Goal: Information Seeking & Learning: Find contact information

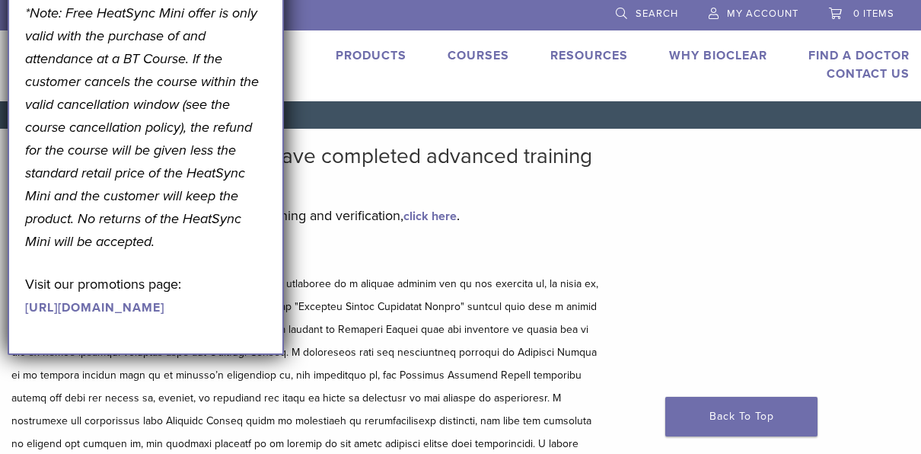
click at [845, 55] on link "Find A Doctor" at bounding box center [858, 55] width 101 height 15
click at [581, 248] on h5 "Disclaimer and Release of Liability" at bounding box center [306, 256] width 591 height 18
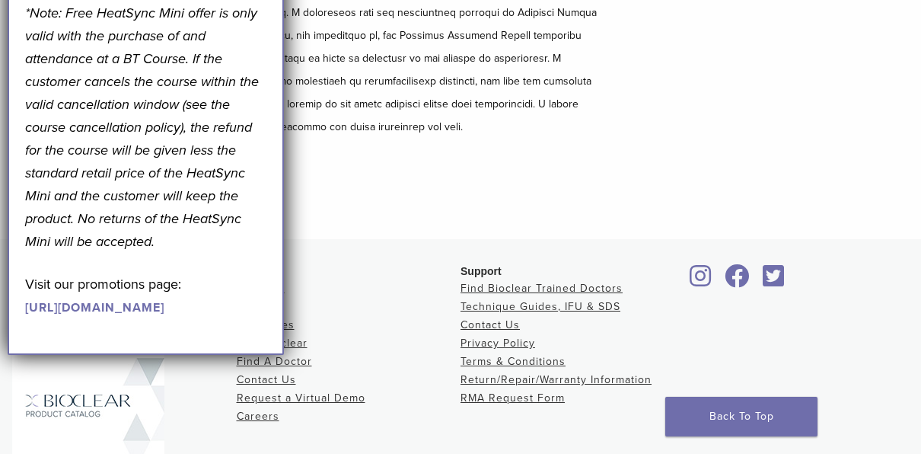
scroll to position [342, 0]
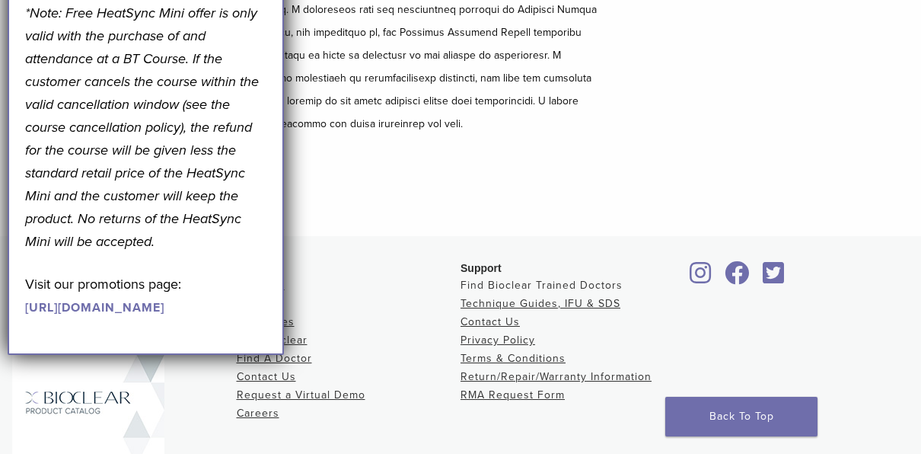
click at [568, 285] on link "Find Bioclear Trained Doctors" at bounding box center [541, 284] width 162 height 13
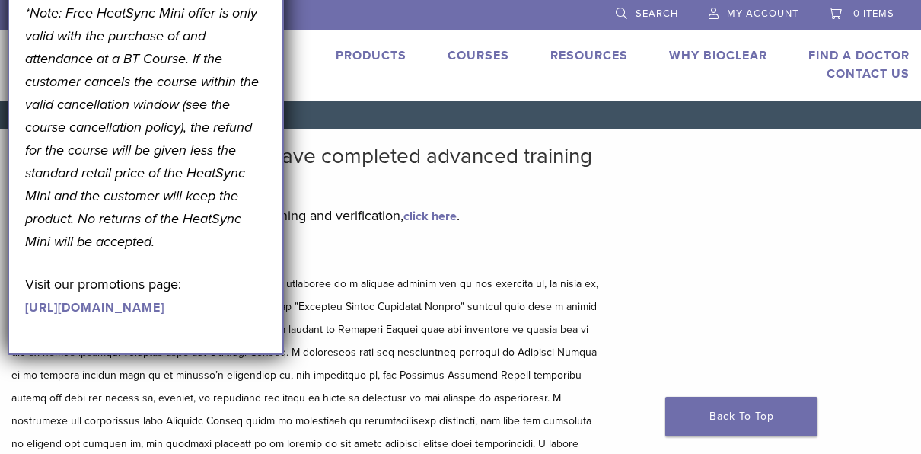
click at [436, 215] on link "click here" at bounding box center [429, 215] width 53 height 15
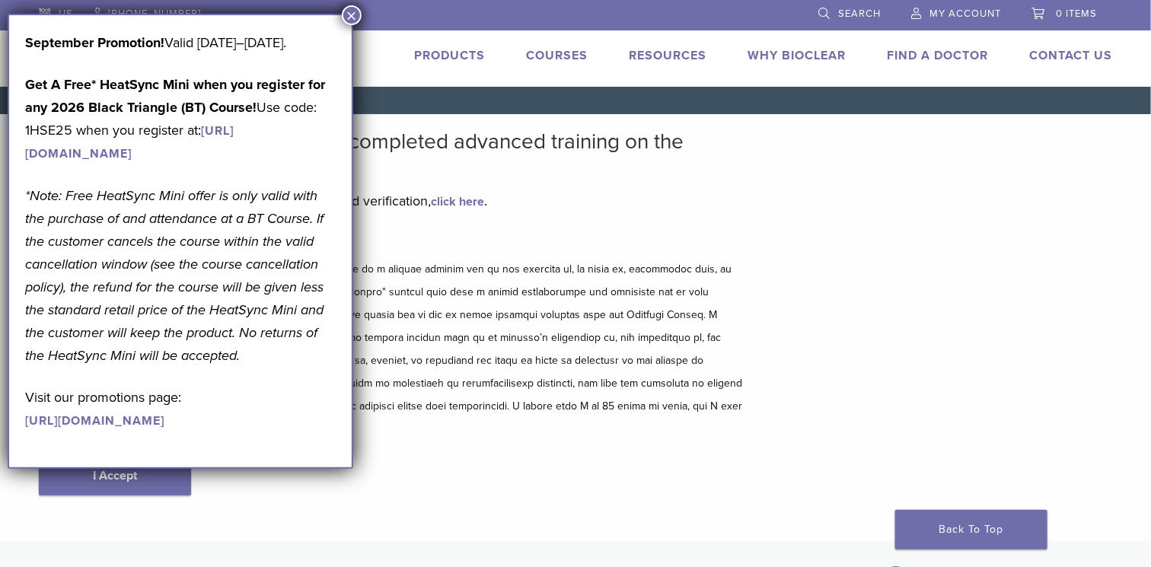
click at [347, 19] on button "×" at bounding box center [352, 15] width 20 height 20
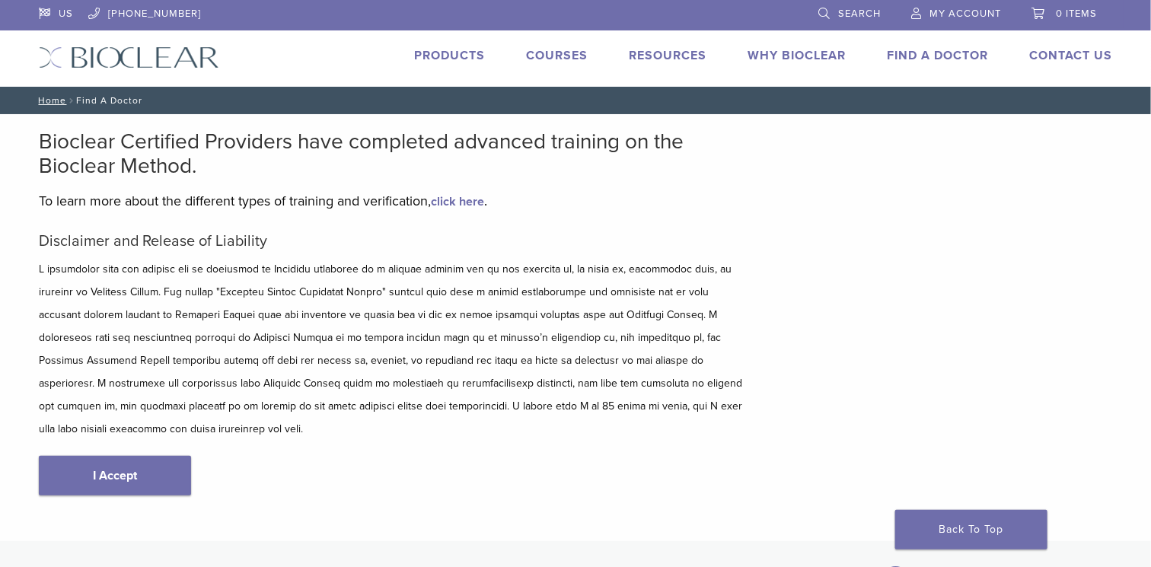
click at [920, 48] on link "Find A Doctor" at bounding box center [936, 55] width 101 height 15
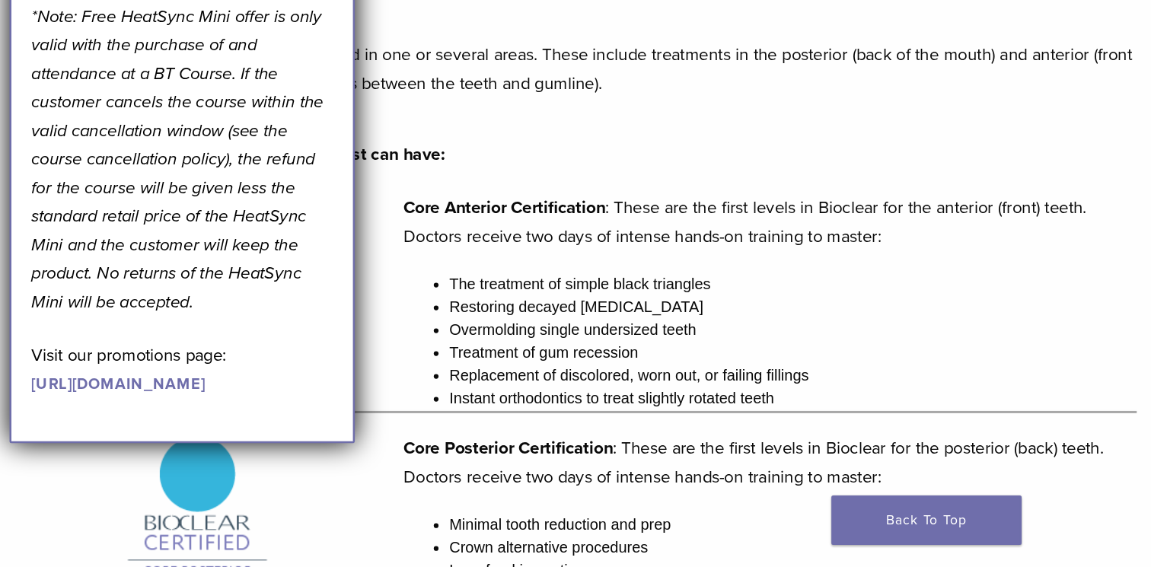
scroll to position [272, 0]
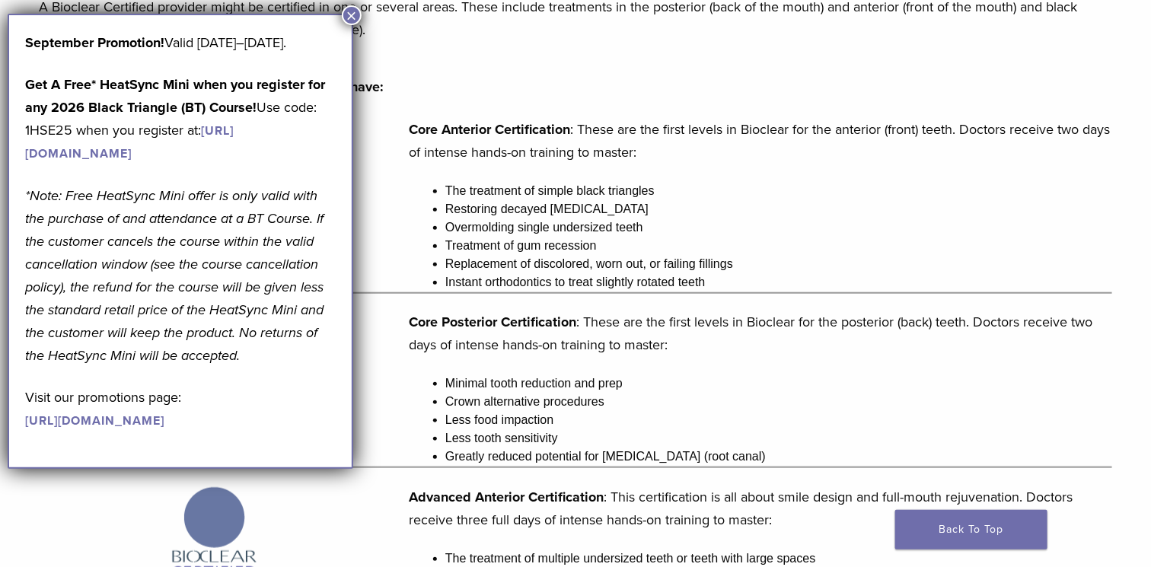
click at [363, 17] on p "A Bioclear Certified provider might be certified in one or several areas. These…" at bounding box center [575, 18] width 1073 height 46
click at [347, 16] on button "×" at bounding box center [352, 15] width 20 height 20
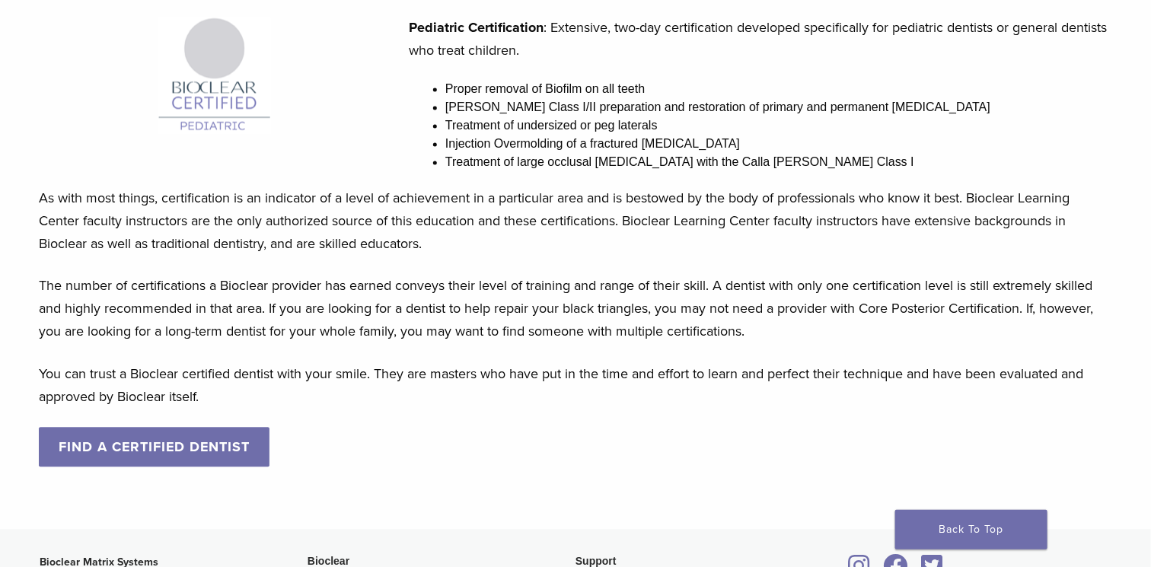
scroll to position [1286, 0]
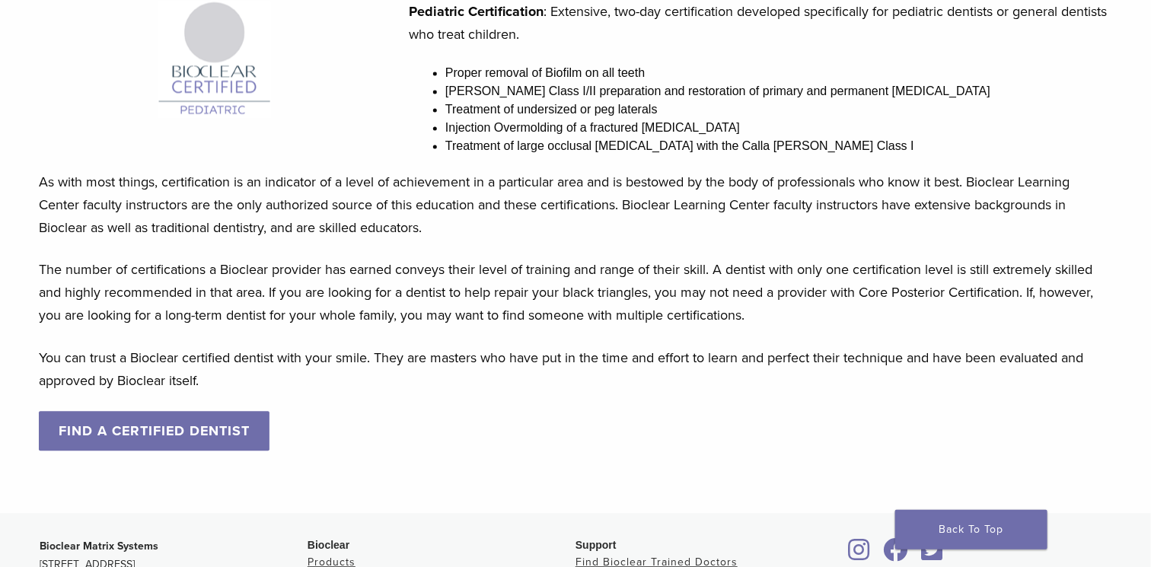
click at [218, 443] on link "FIND A CERTIFIED DENTIST" at bounding box center [154, 431] width 231 height 40
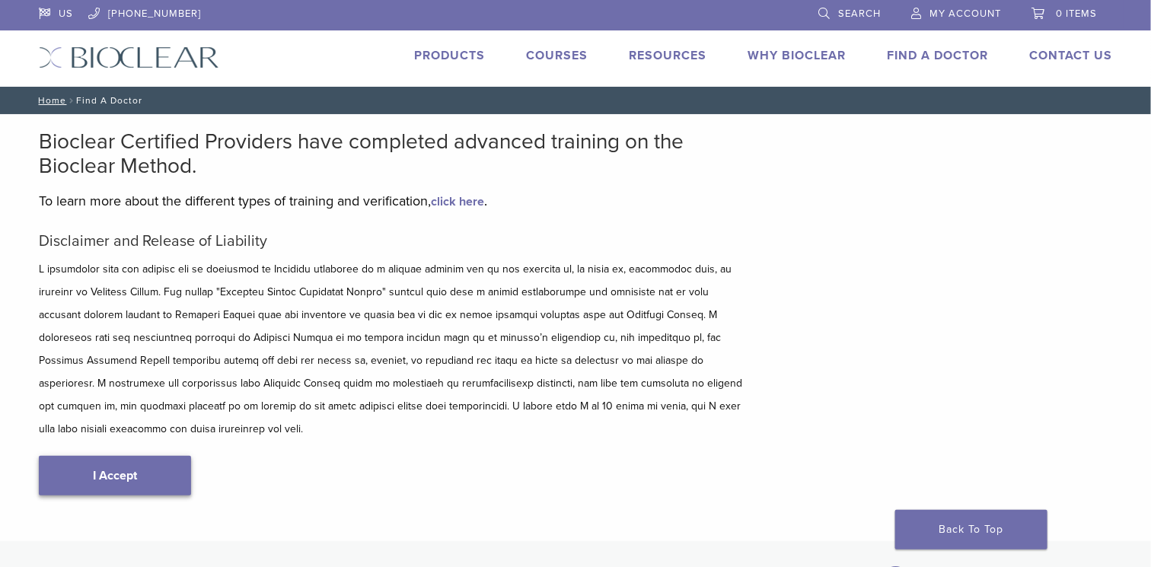
click at [154, 456] on link "I Accept" at bounding box center [115, 476] width 152 height 40
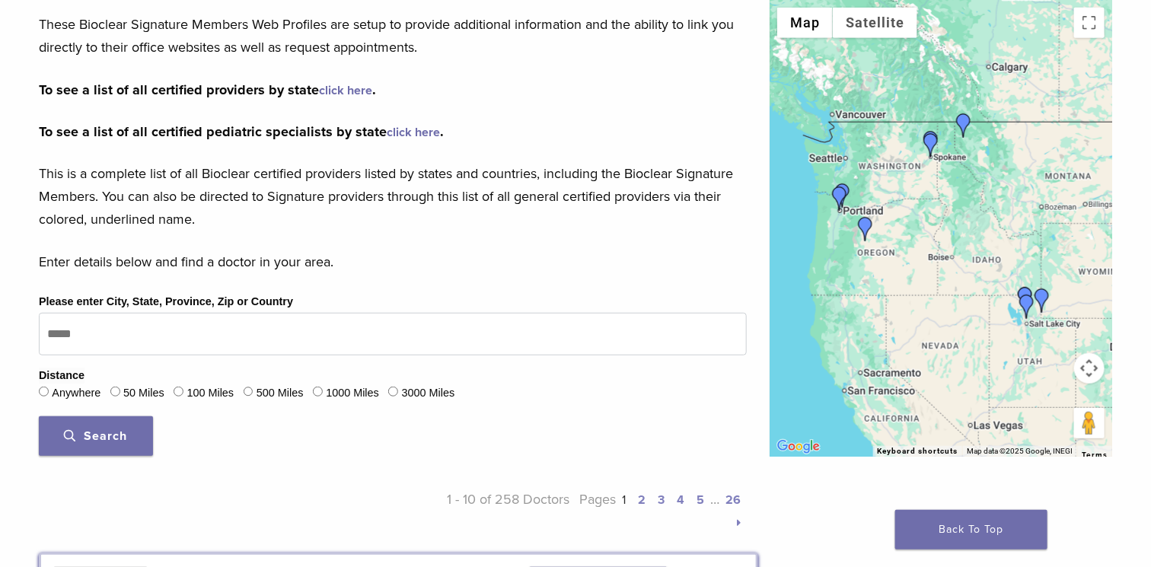
scroll to position [288, 0]
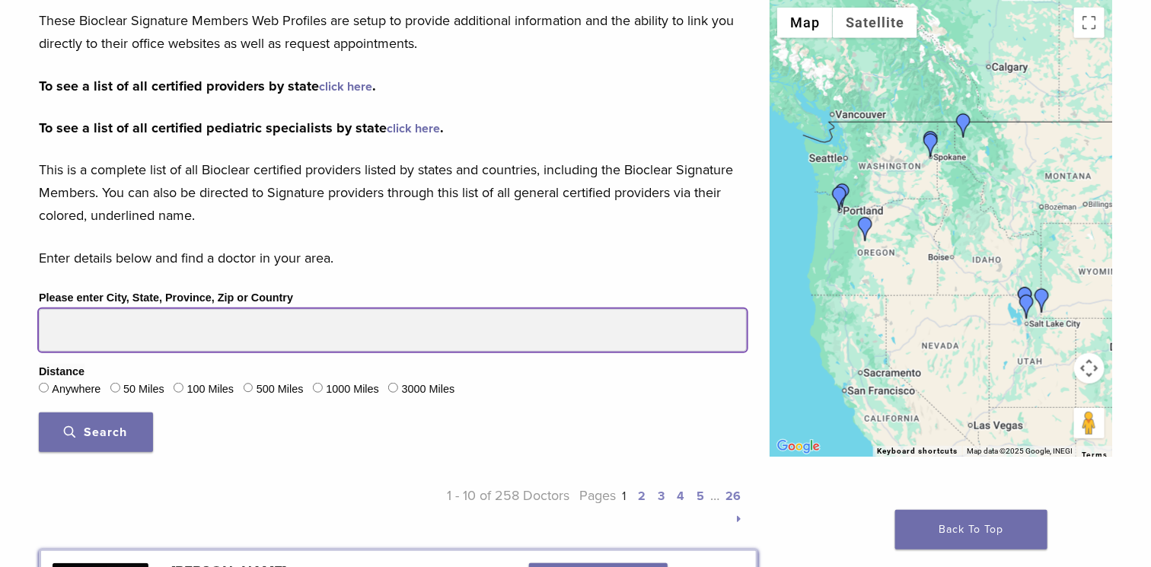
click at [243, 324] on input "Please enter City, State, Province, Zip or Country" at bounding box center [393, 330] width 708 height 43
type input "*****"
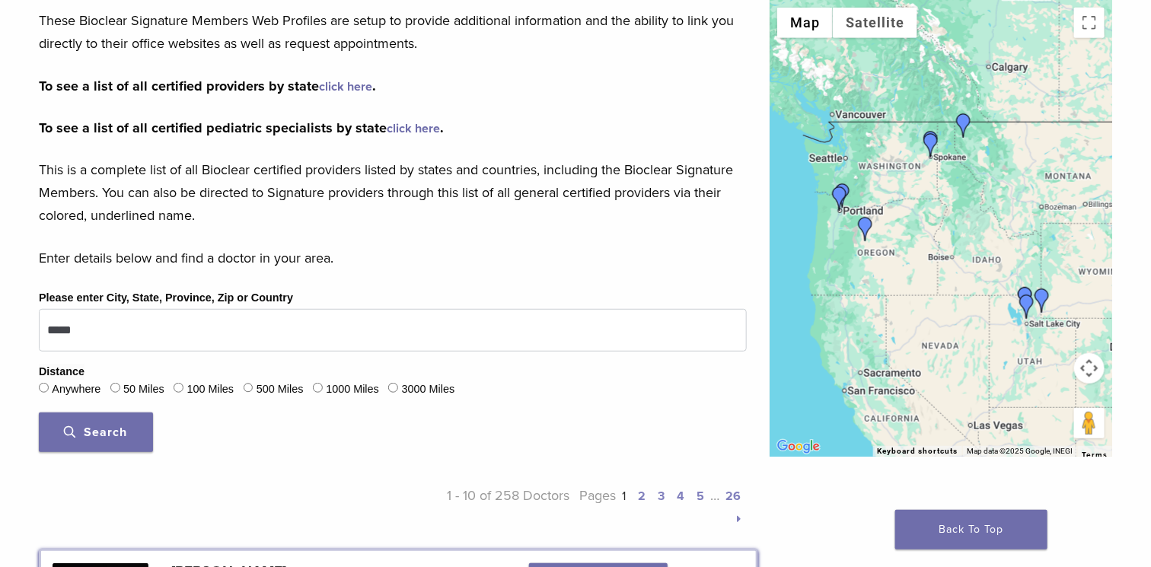
click at [91, 445] on button "Search" at bounding box center [96, 432] width 114 height 40
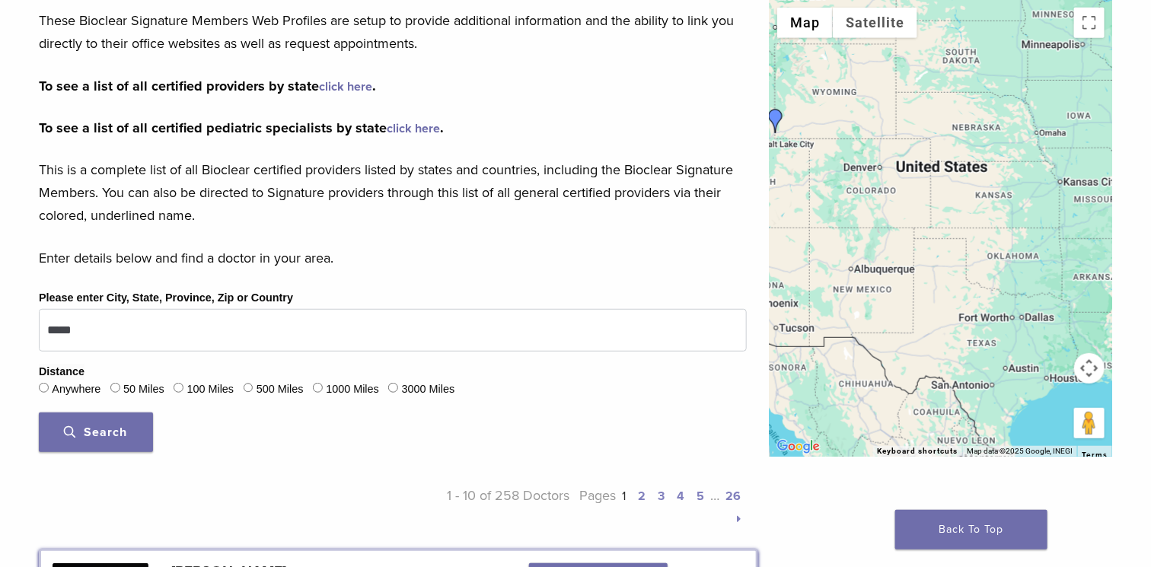
drag, startPoint x: 1027, startPoint y: 252, endPoint x: 759, endPoint y: 72, distance: 323.1
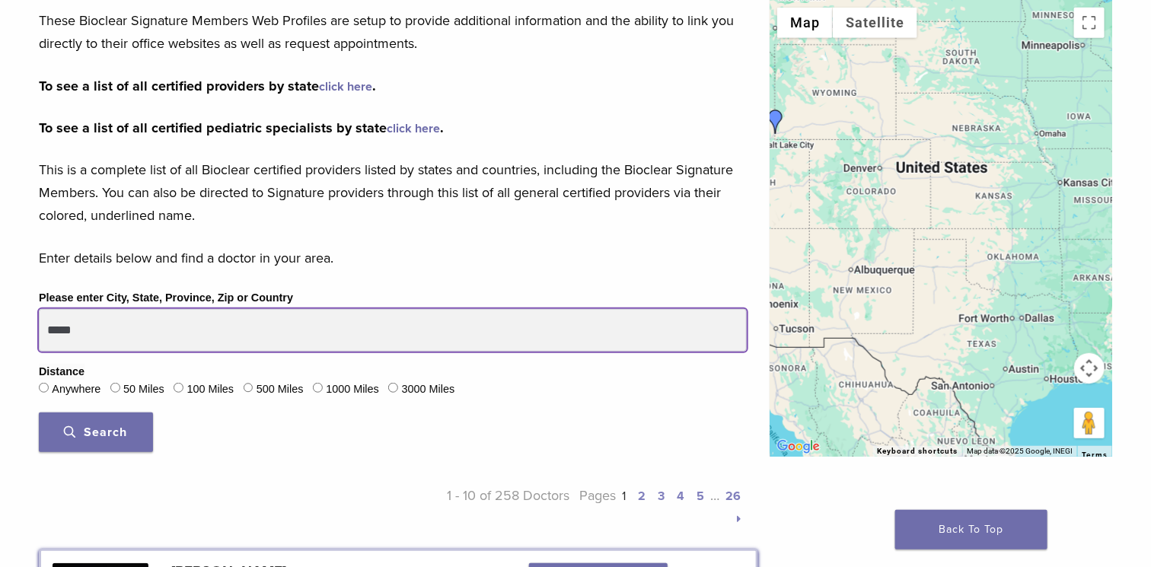
drag, startPoint x: 104, startPoint y: 333, endPoint x: -49, endPoint y: 352, distance: 154.2
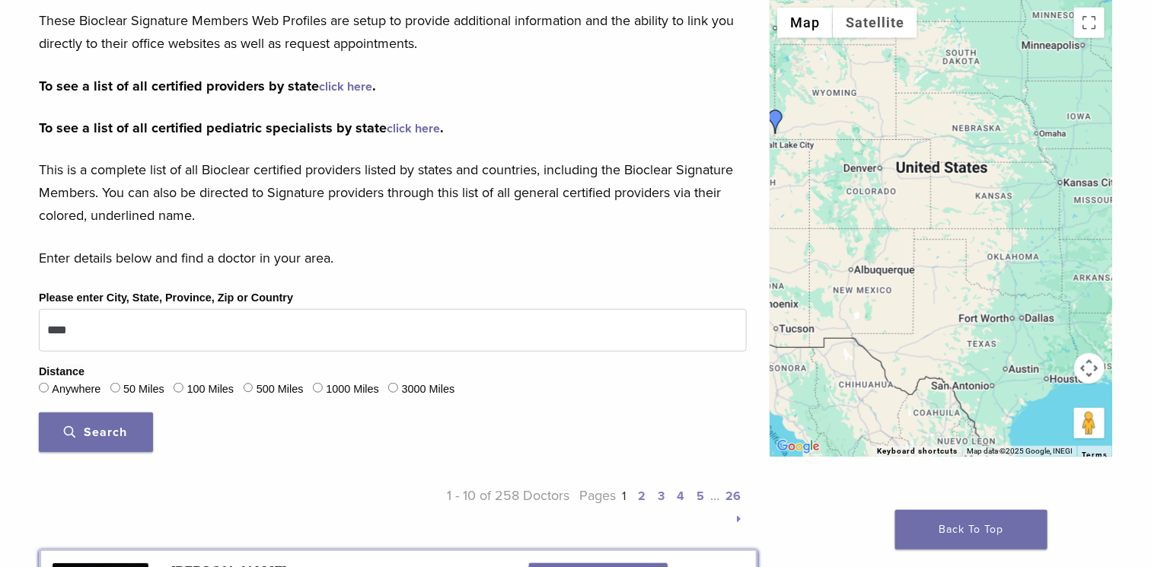
click at [111, 431] on span "Search" at bounding box center [96, 432] width 63 height 15
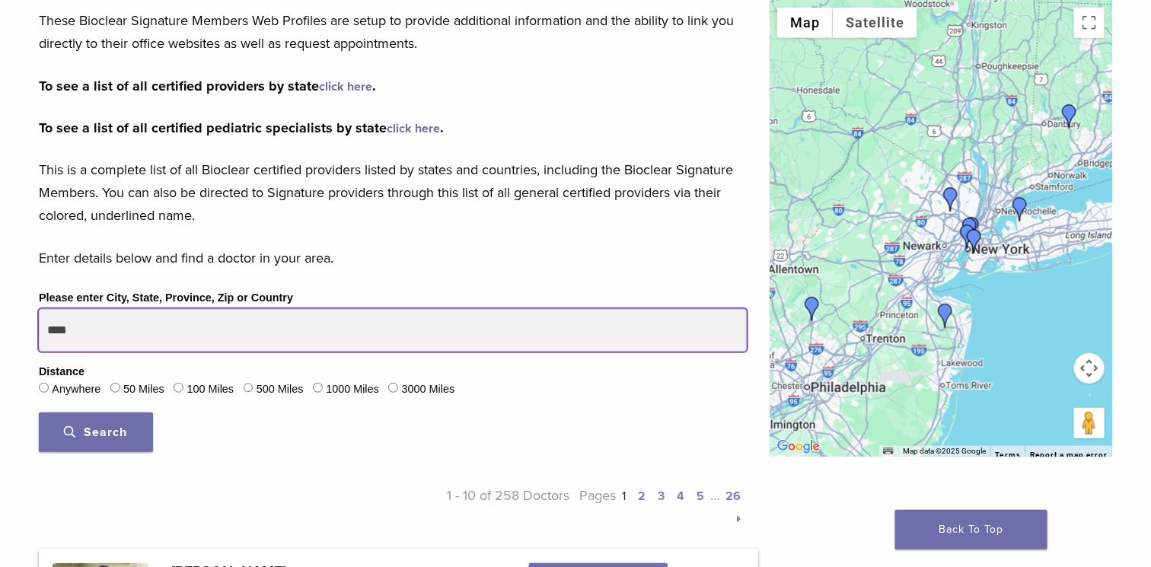
click at [98, 330] on input "****" at bounding box center [393, 330] width 708 height 43
type input "*****"
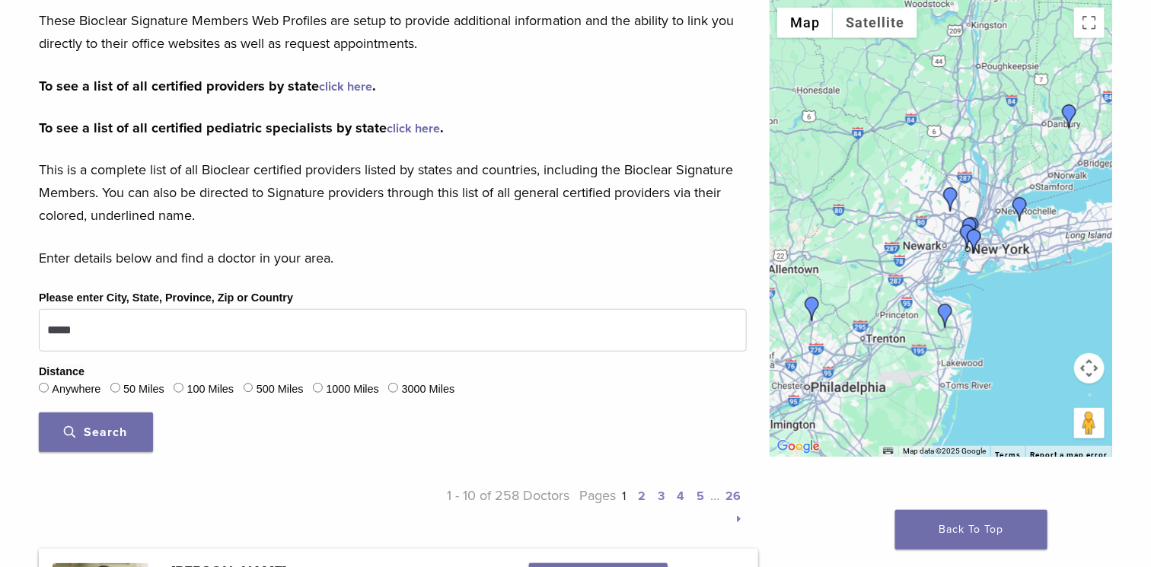
click at [105, 431] on span "Search" at bounding box center [96, 432] width 63 height 15
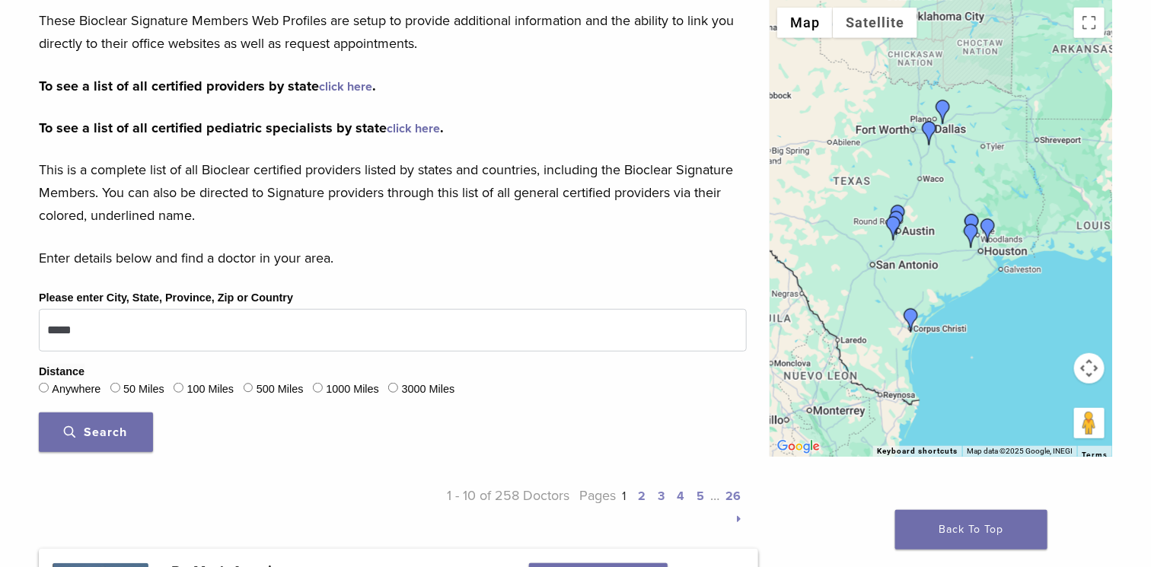
click at [349, 88] on link "click here" at bounding box center [345, 86] width 53 height 15
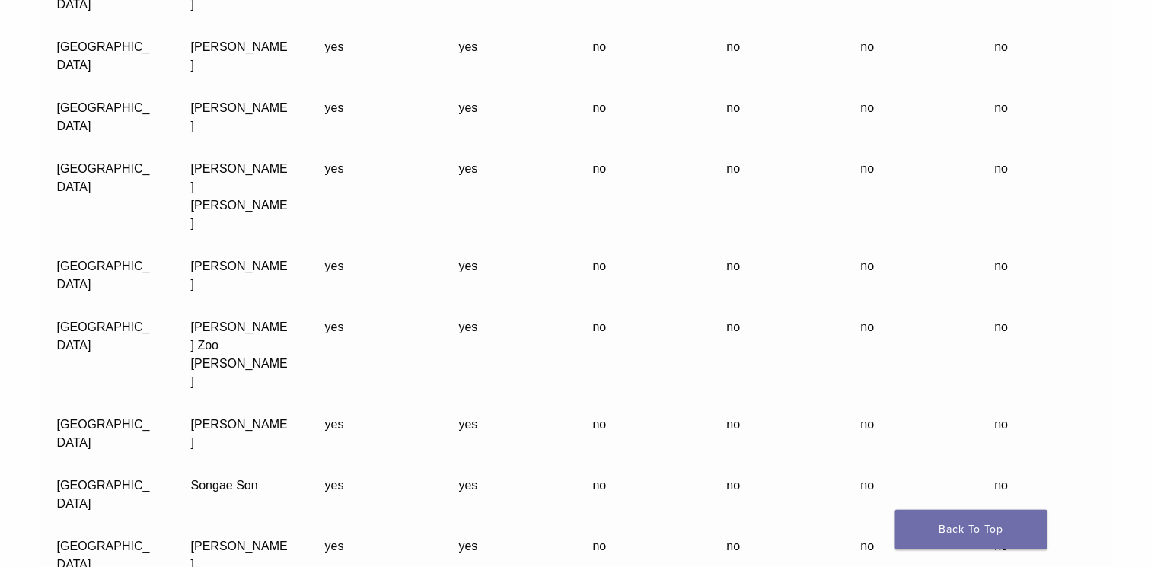
scroll to position [42853, 0]
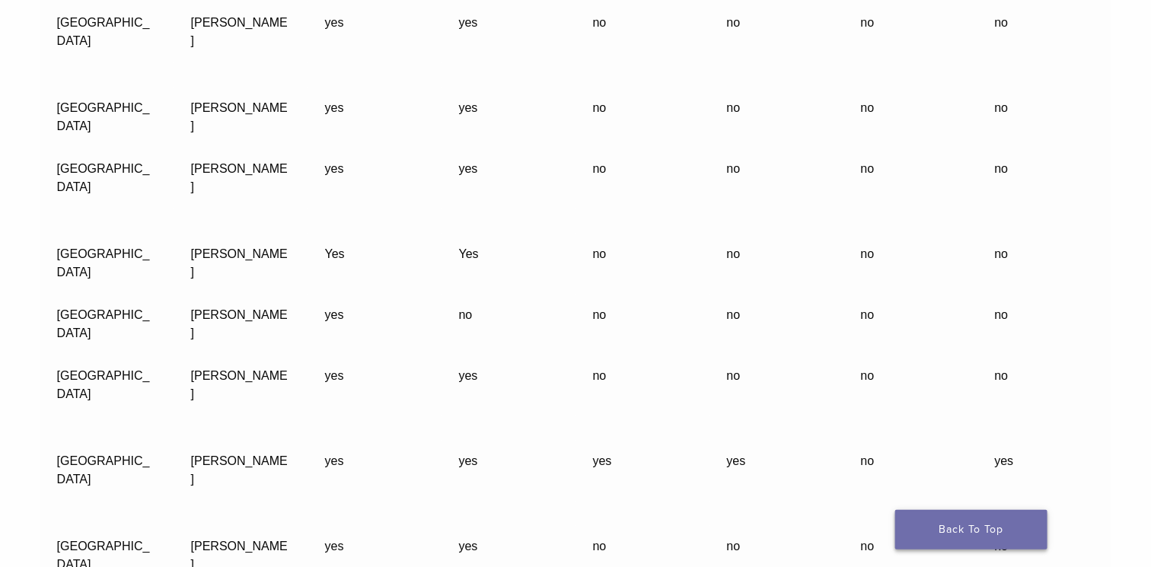
click at [966, 522] on link "Back To Top" at bounding box center [971, 530] width 152 height 40
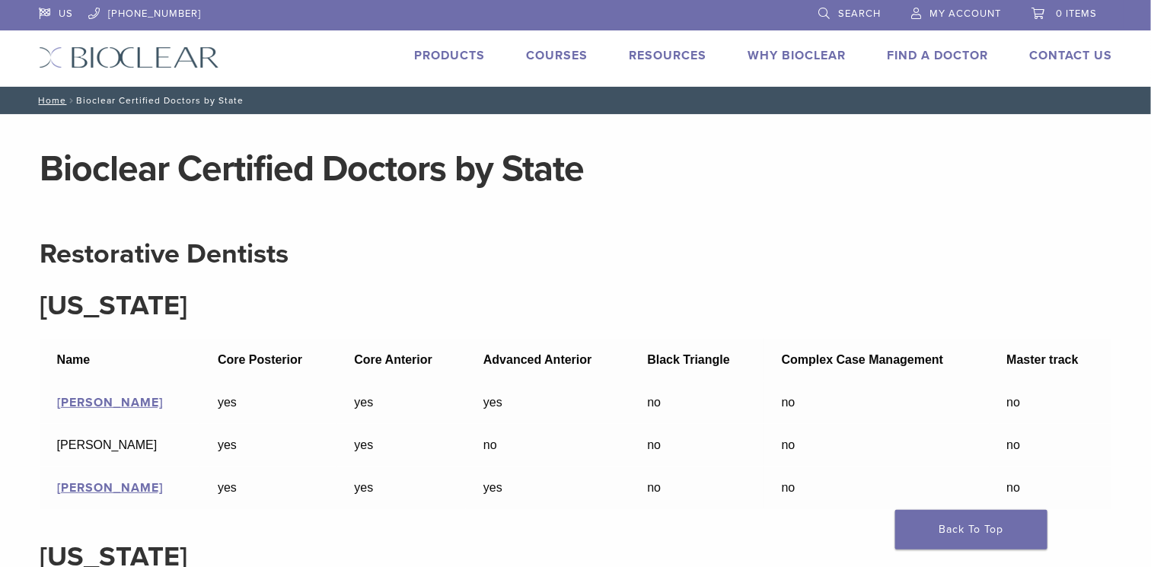
scroll to position [11520, 0]
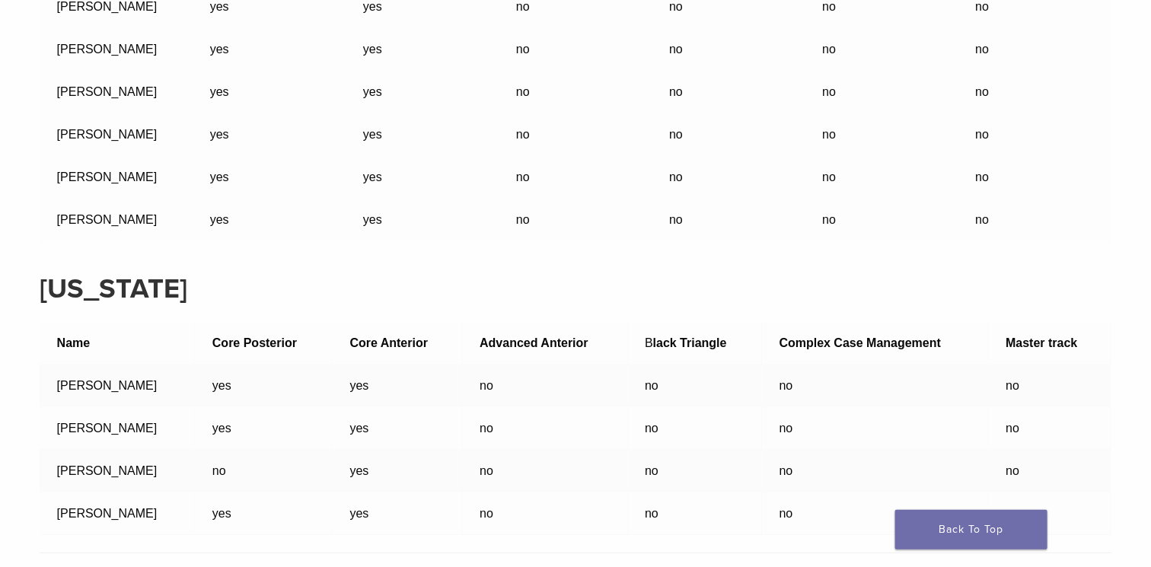
click at [112, 426] on td "[PERSON_NAME]" at bounding box center [117, 428] width 155 height 43
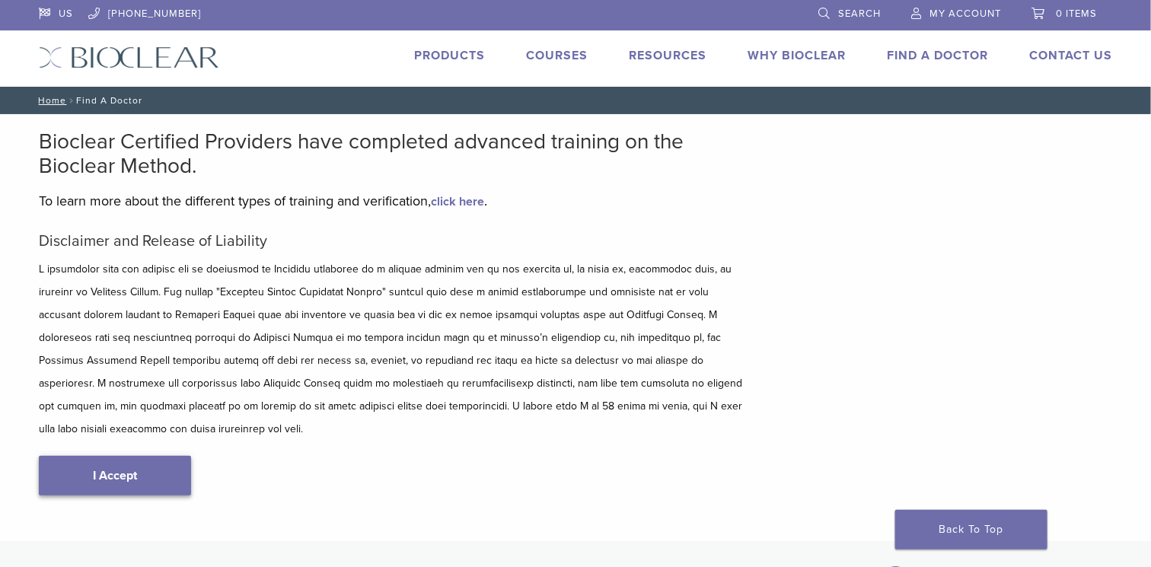
click at [161, 456] on link "I Accept" at bounding box center [115, 476] width 152 height 40
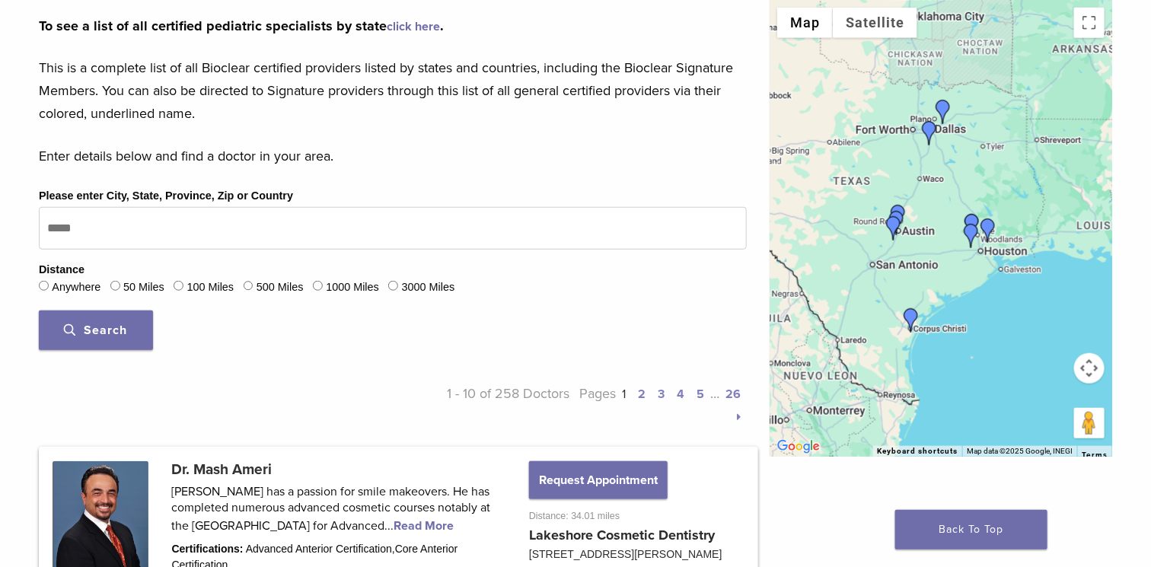
scroll to position [376, 0]
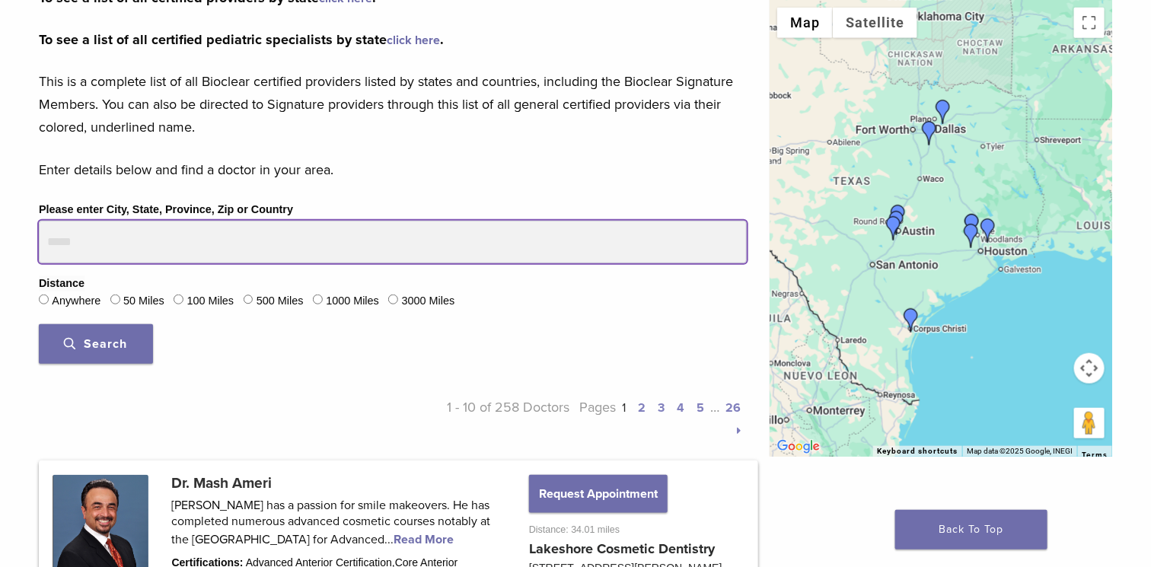
click at [123, 239] on input "Please enter City, State, Province, Zip or Country" at bounding box center [393, 242] width 708 height 43
type input "*****"
click at [39, 324] on button "Search" at bounding box center [96, 344] width 114 height 40
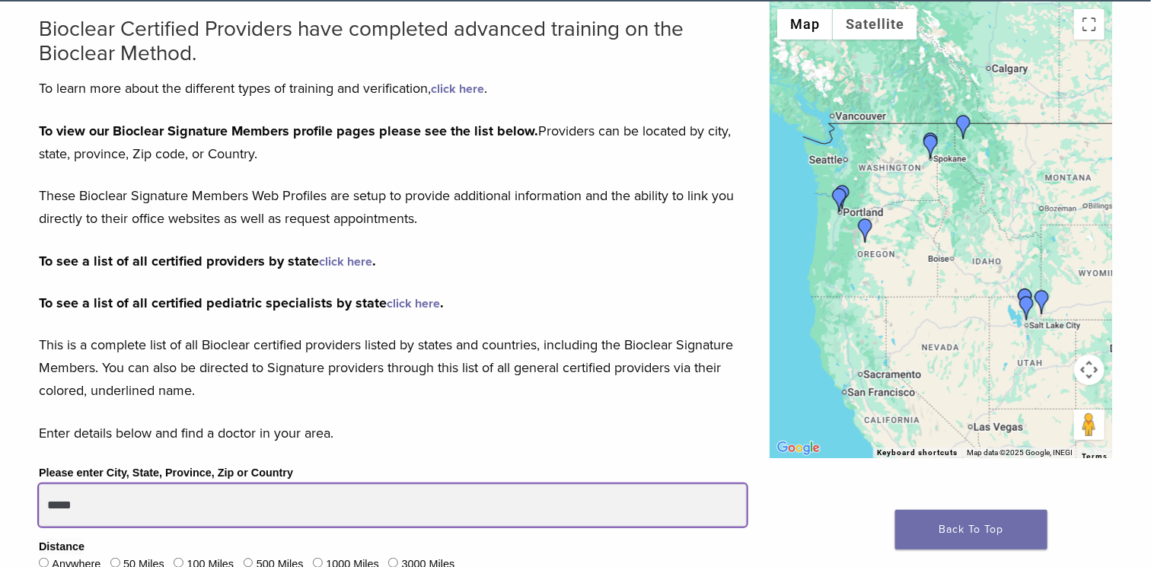
scroll to position [95, 0]
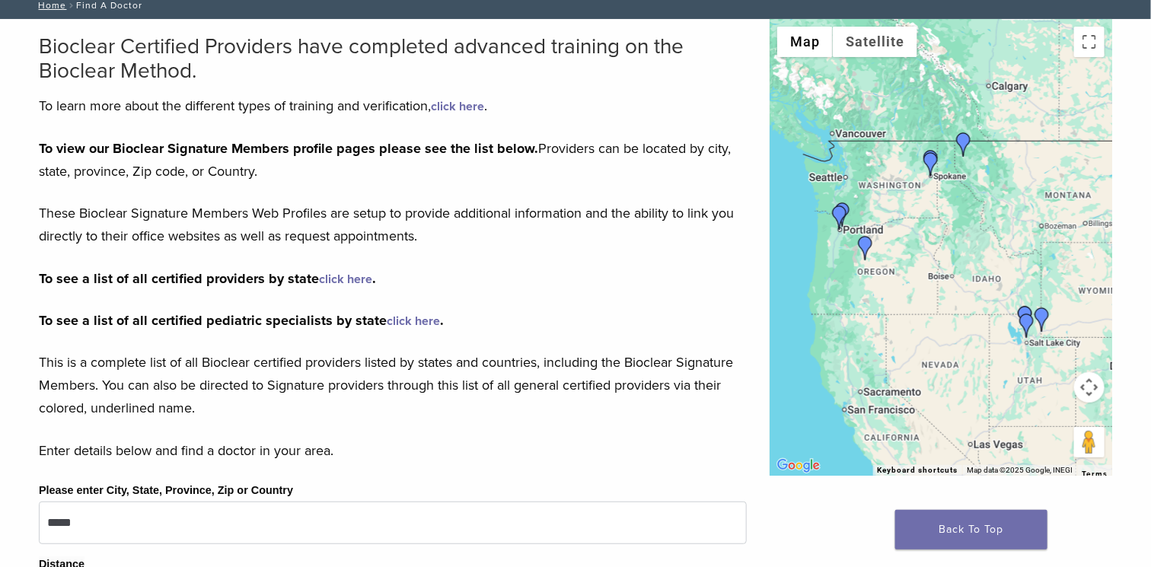
click at [347, 275] on link "click here" at bounding box center [345, 279] width 53 height 15
